Goal: Information Seeking & Learning: Learn about a topic

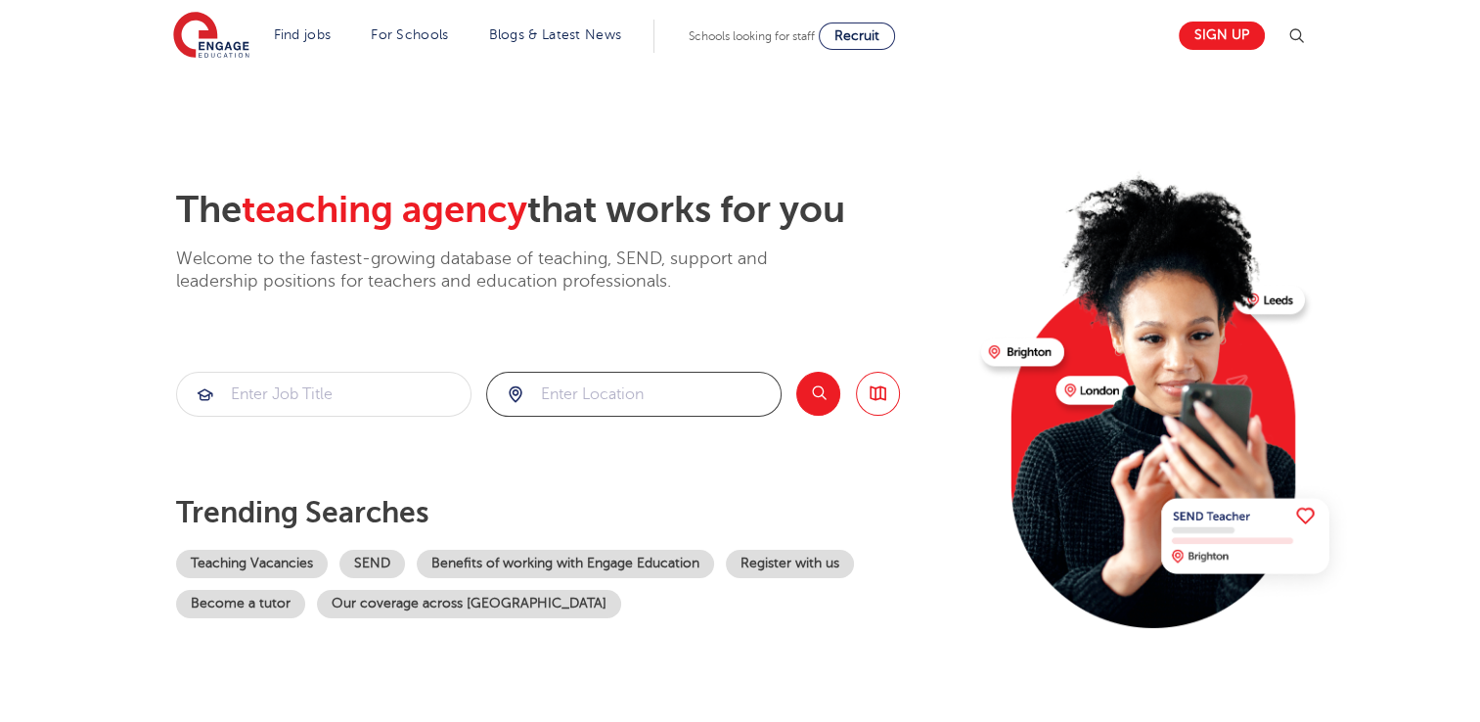
click at [569, 383] on input "search" at bounding box center [633, 394] width 293 height 43
click button "Submit" at bounding box center [0, 0] width 0 height 0
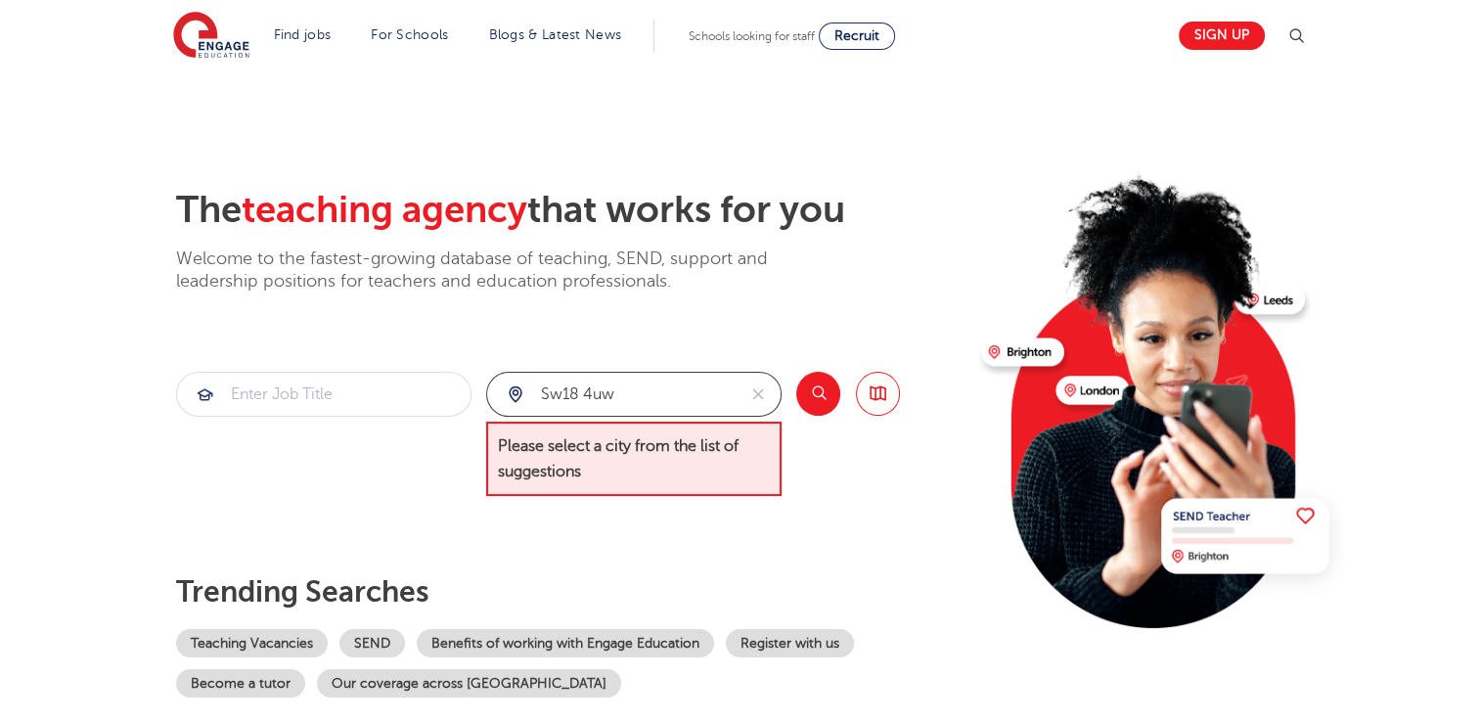
click at [681, 401] on input "sw18 4uw" at bounding box center [611, 394] width 248 height 43
type input "Wandsworth"
click at [807, 389] on button "Search" at bounding box center [818, 394] width 44 height 44
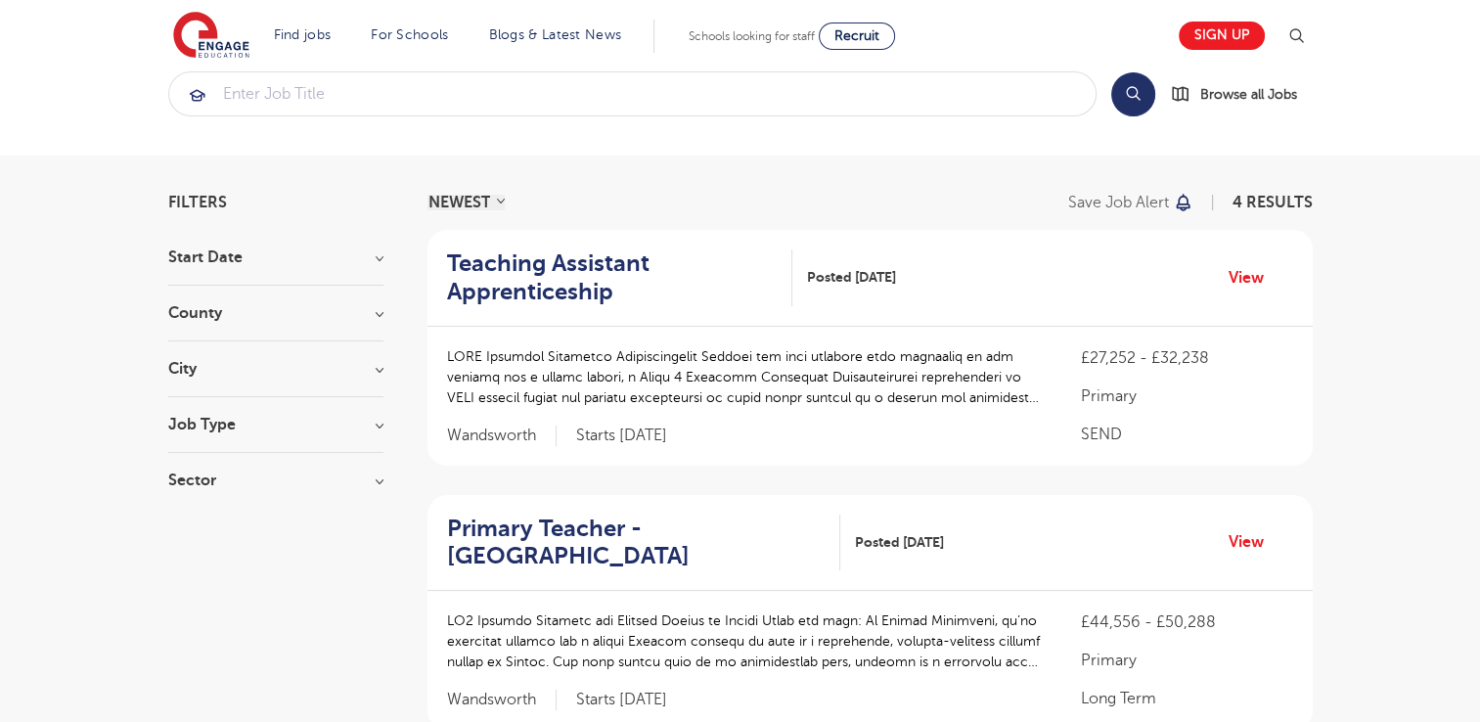
scroll to position [39, 0]
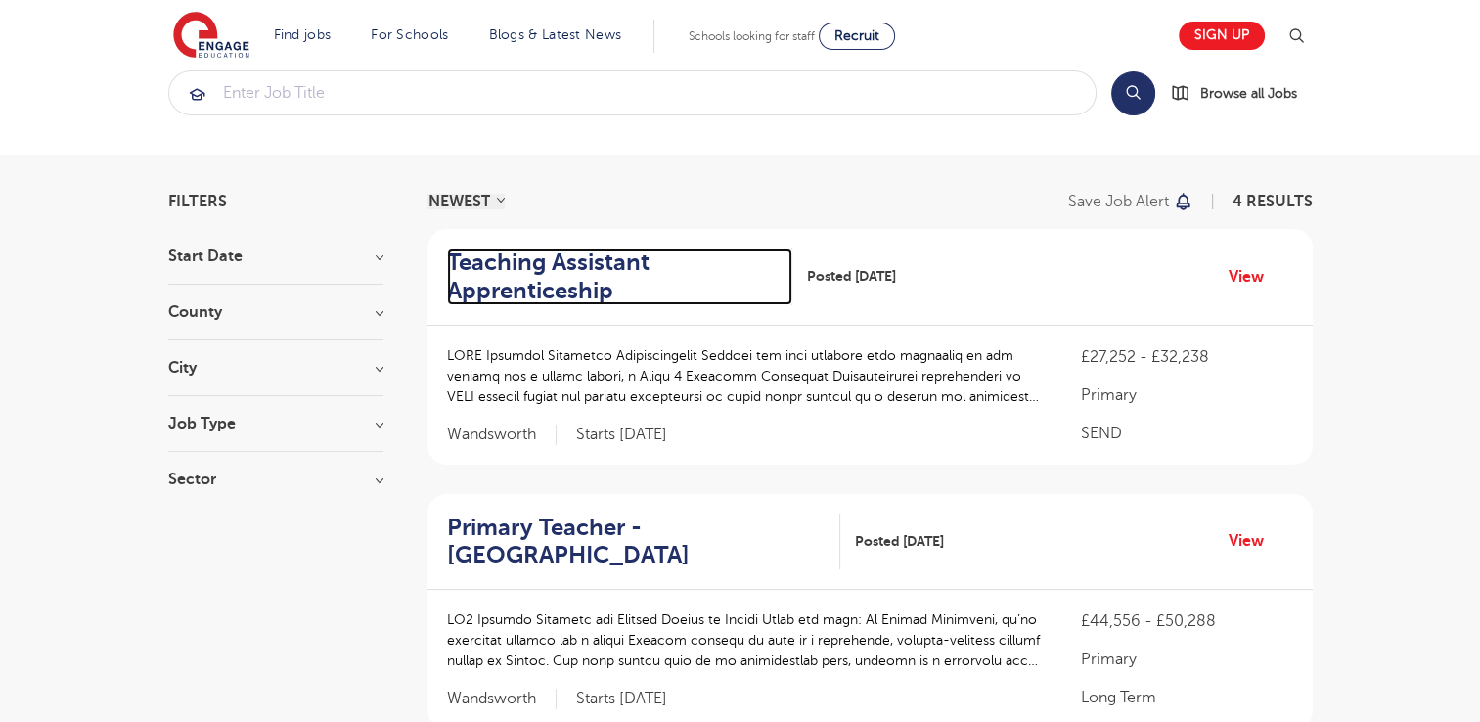
click at [569, 287] on h2 "Teaching Assistant Apprenticeship" at bounding box center [612, 276] width 331 height 57
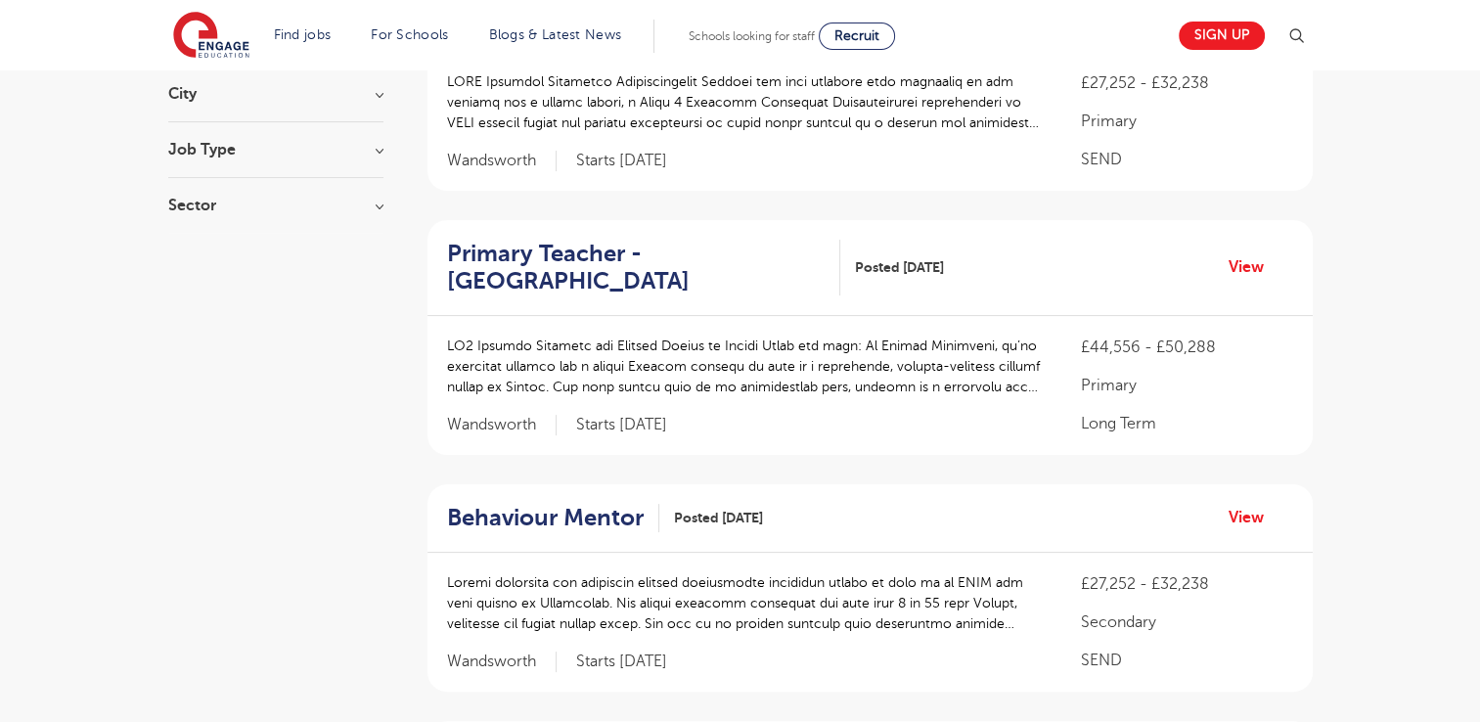
scroll to position [352, 0]
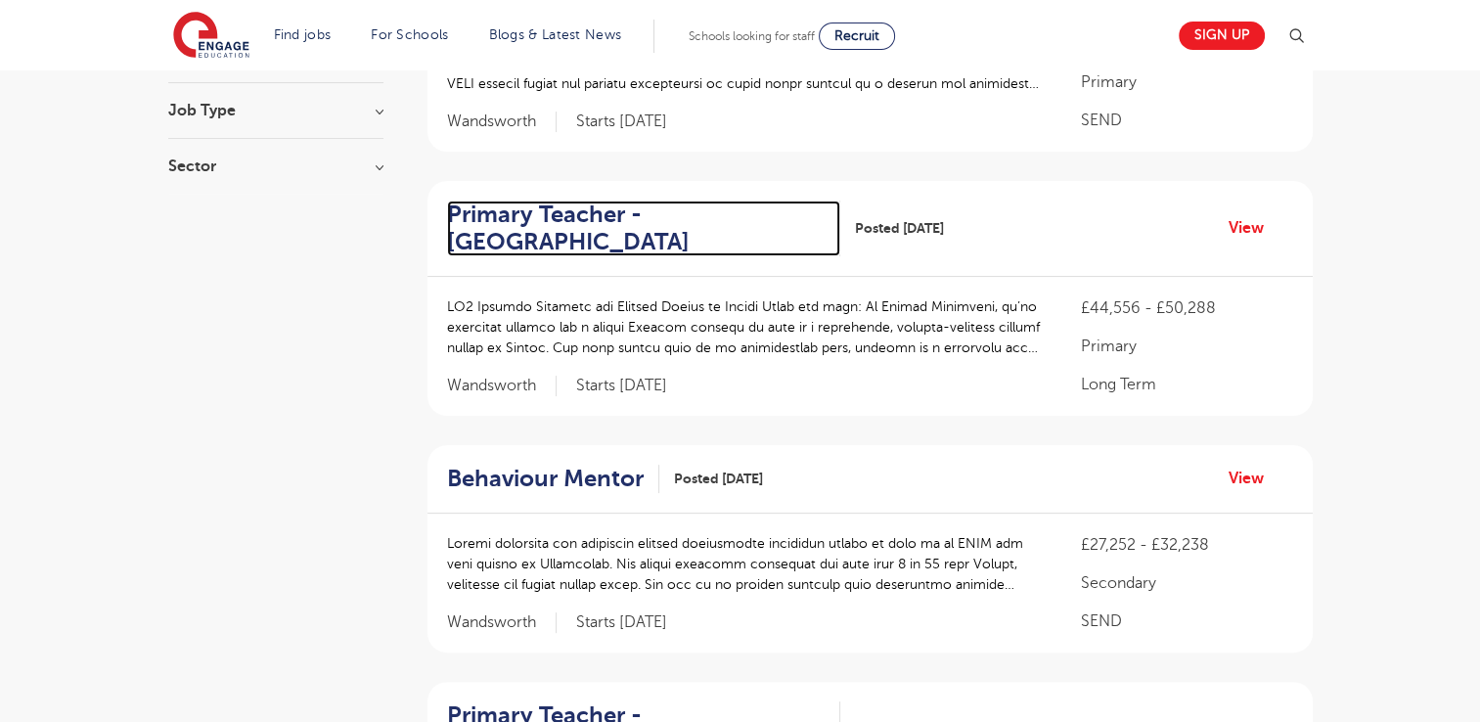
click at [513, 245] on h2 "Primary Teacher - Wandsworth" at bounding box center [636, 229] width 379 height 57
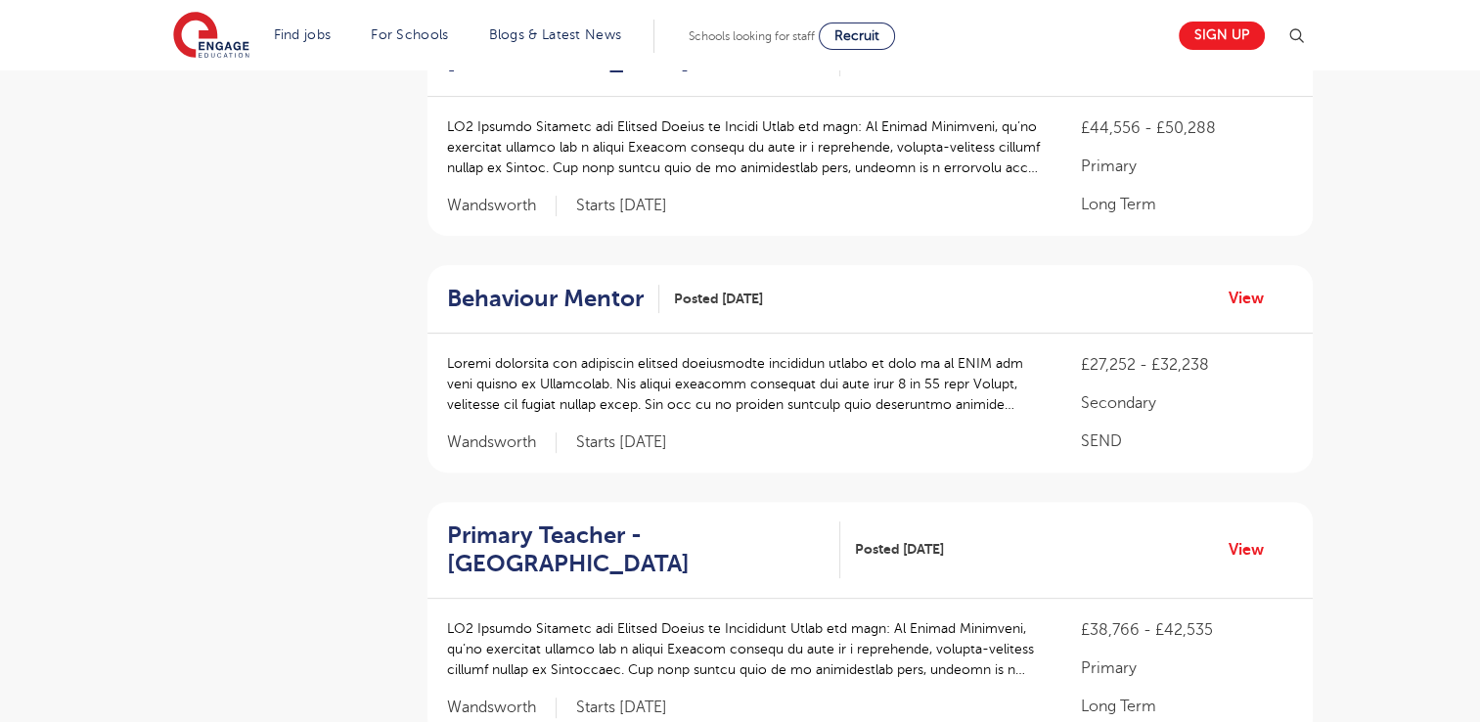
scroll to position [587, 0]
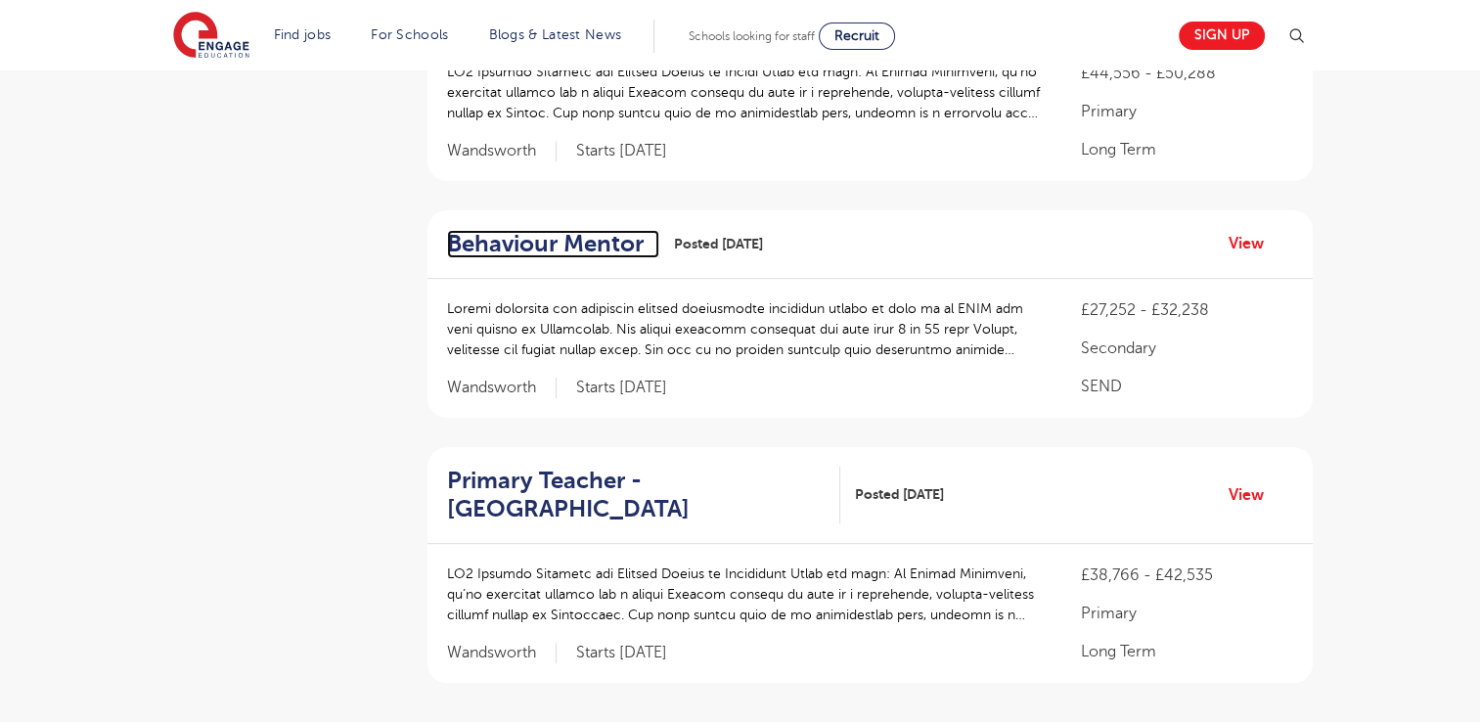
click at [550, 230] on h2 "Behaviour Mentor" at bounding box center [545, 244] width 197 height 28
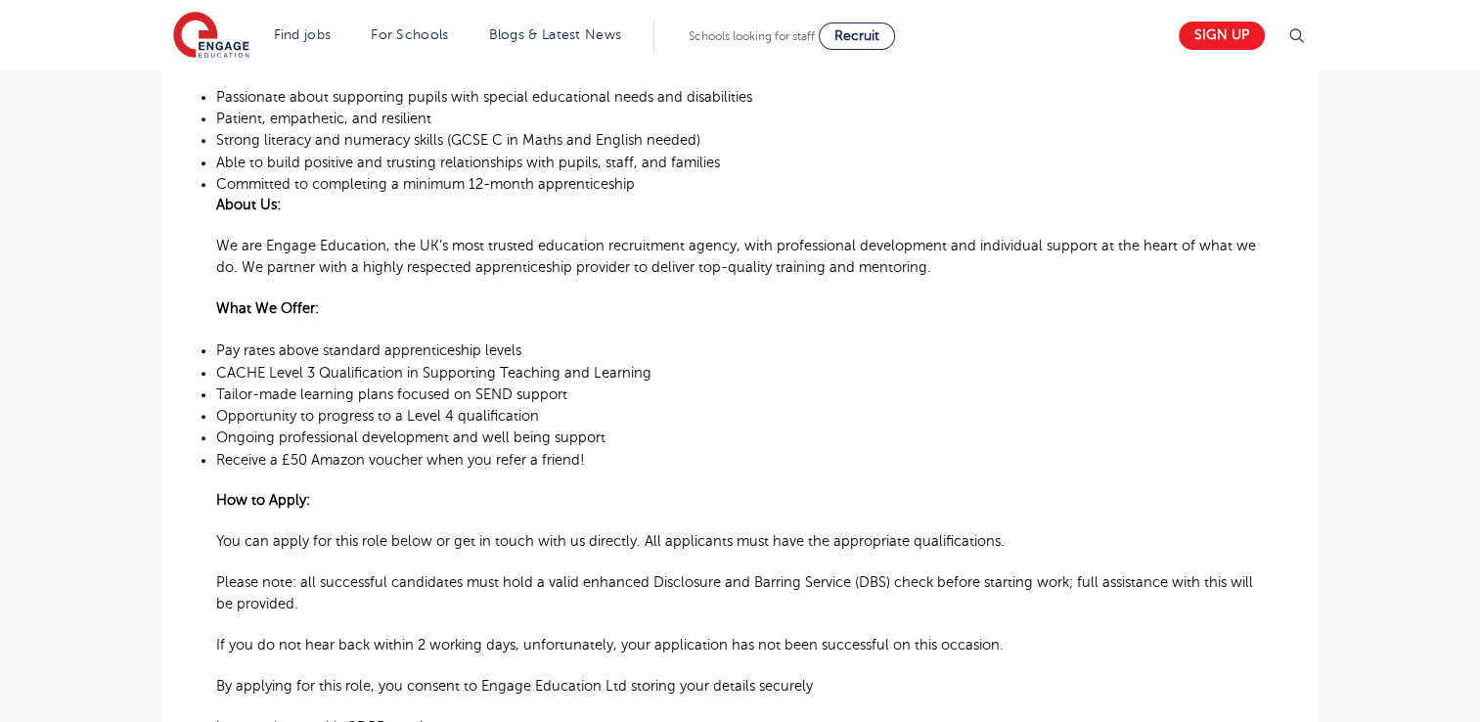
scroll to position [1331, 0]
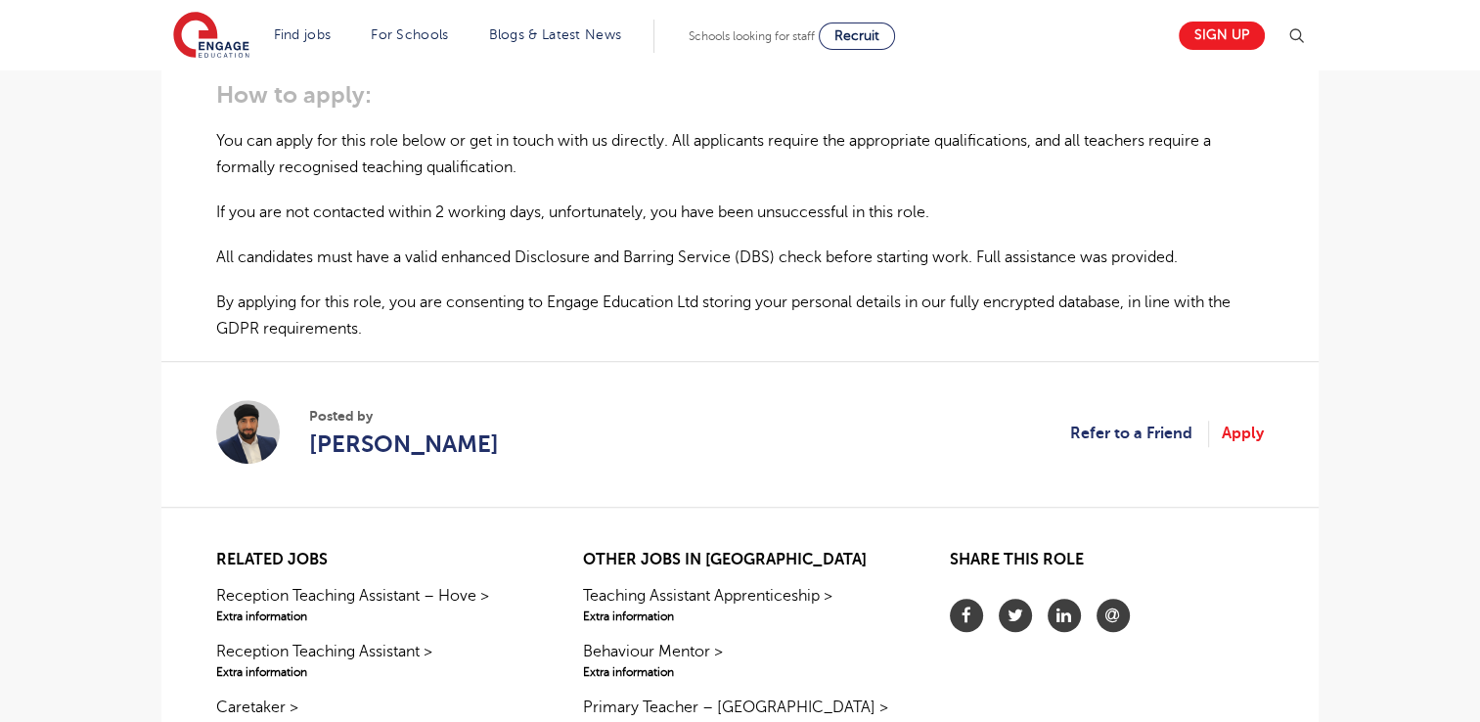
scroll to position [1291, 0]
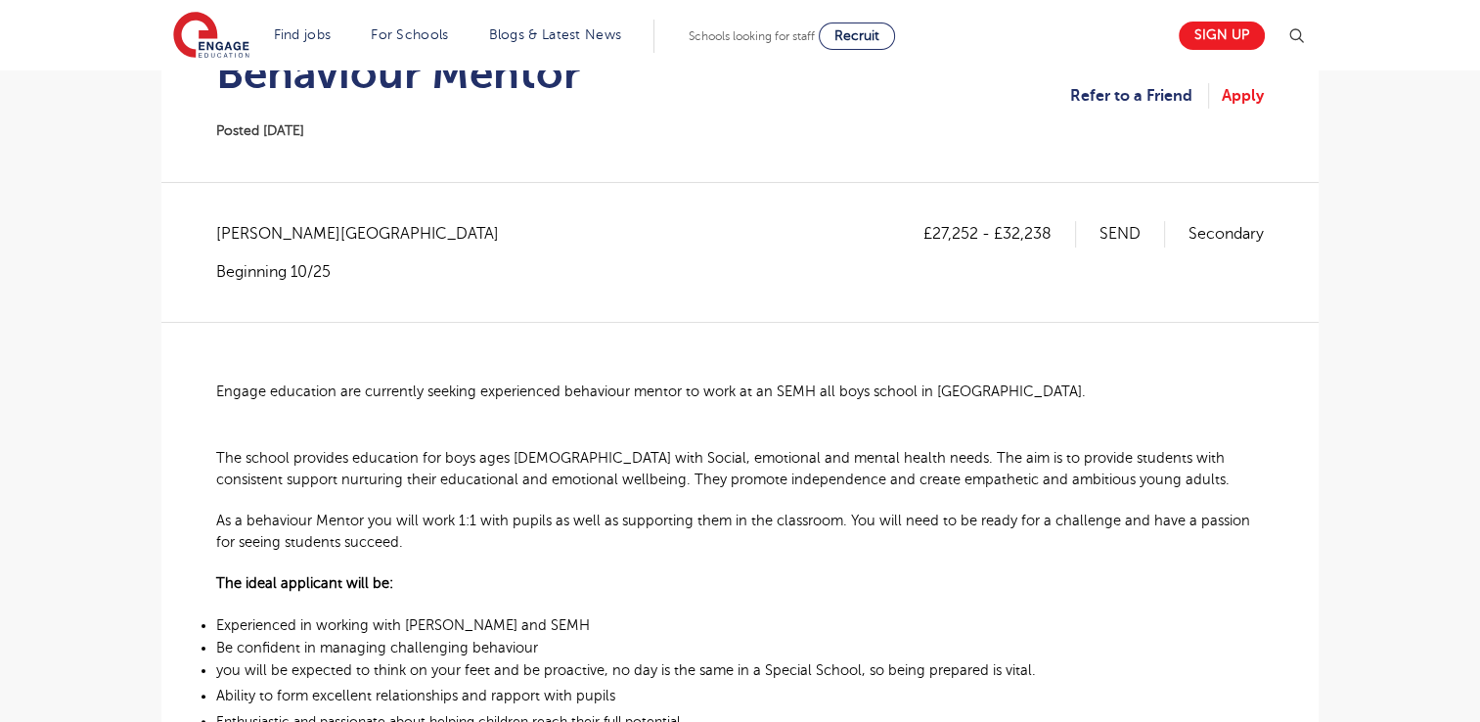
scroll to position [274, 0]
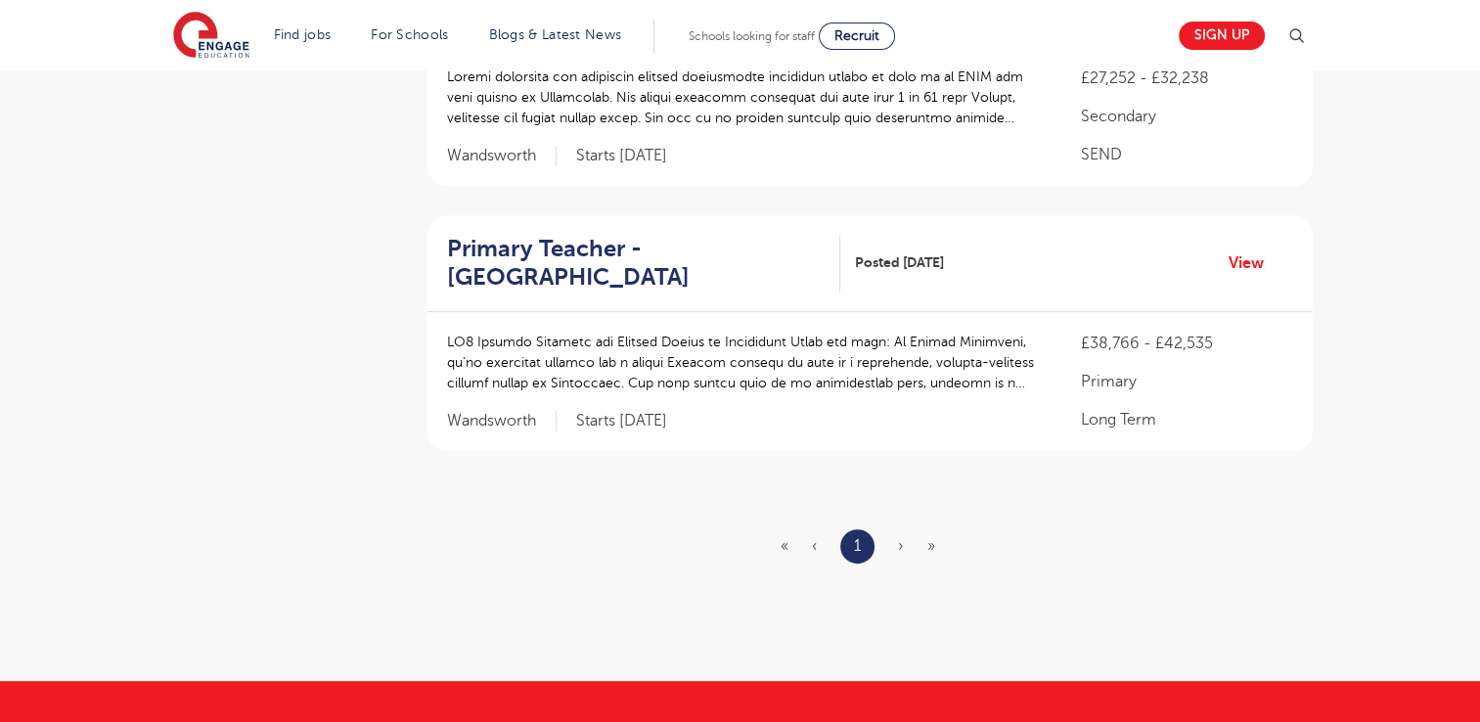
scroll to position [822, 0]
